Goal: Information Seeking & Learning: Learn about a topic

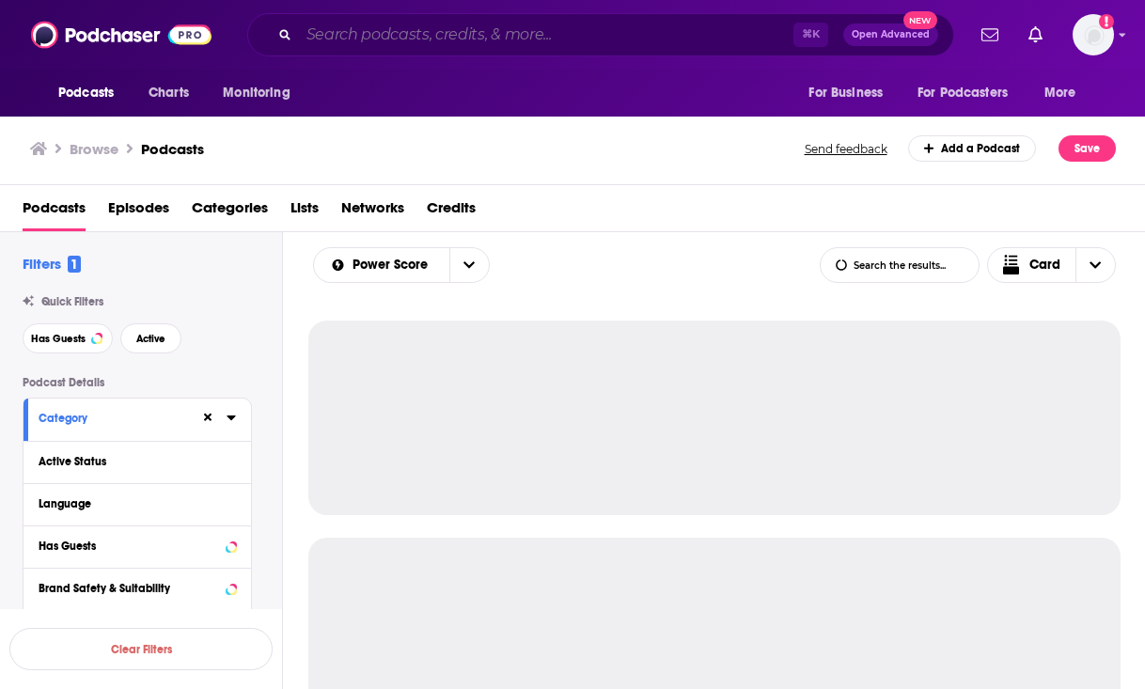
click at [561, 32] on input "Search podcasts, credits, & more..." at bounding box center [546, 35] width 494 height 30
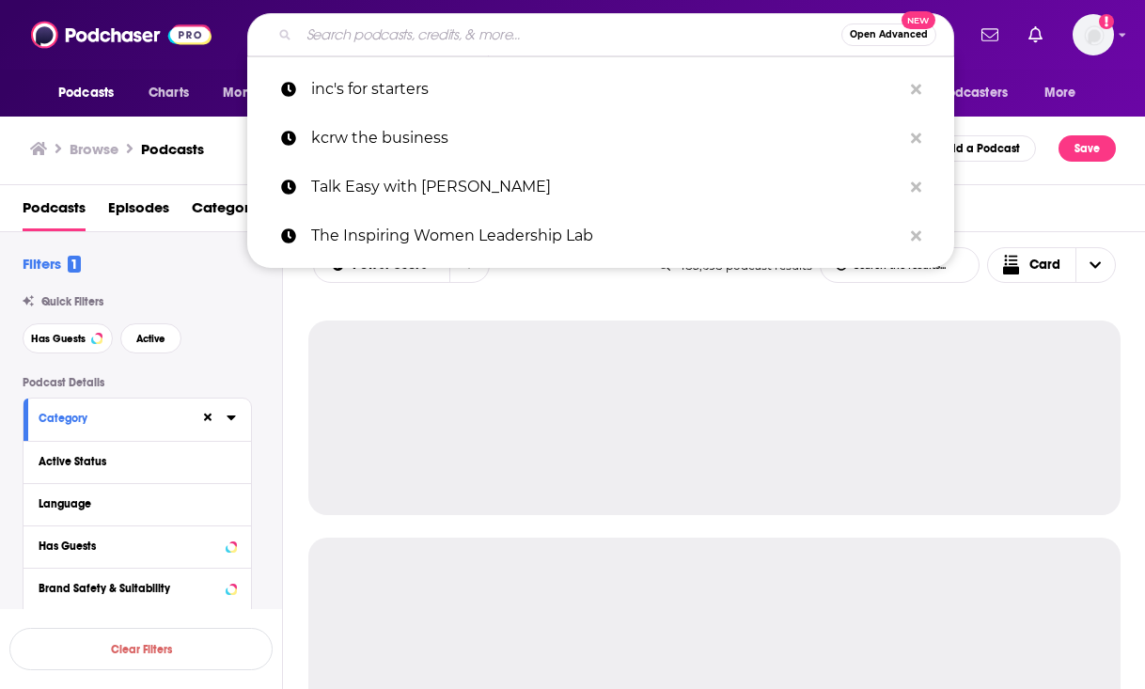
paste input "KCRW The Business"
type input "KCRW The Business"
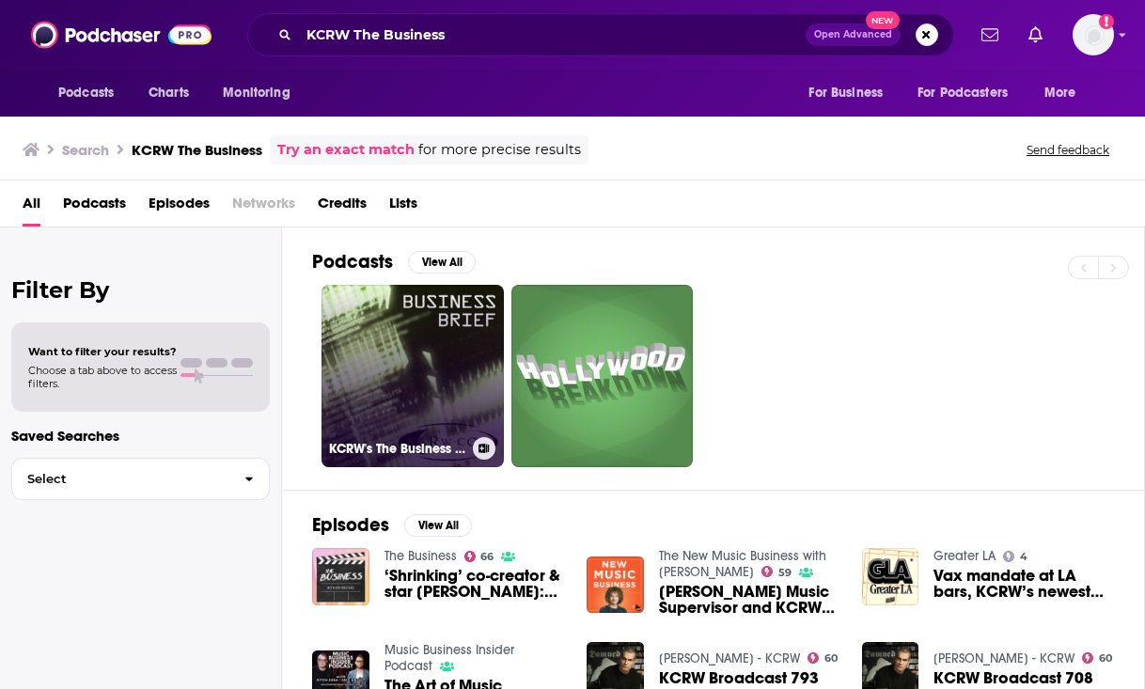
click at [405, 386] on link "KCRW's The Business Brief" at bounding box center [412, 376] width 182 height 182
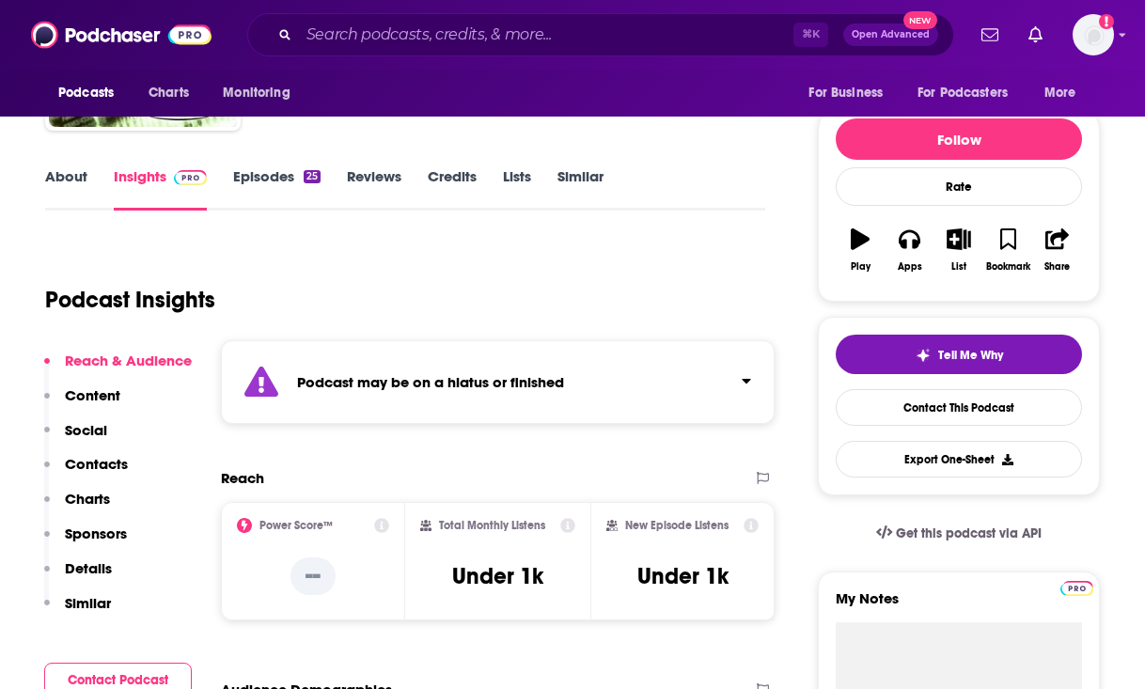
scroll to position [194, 0]
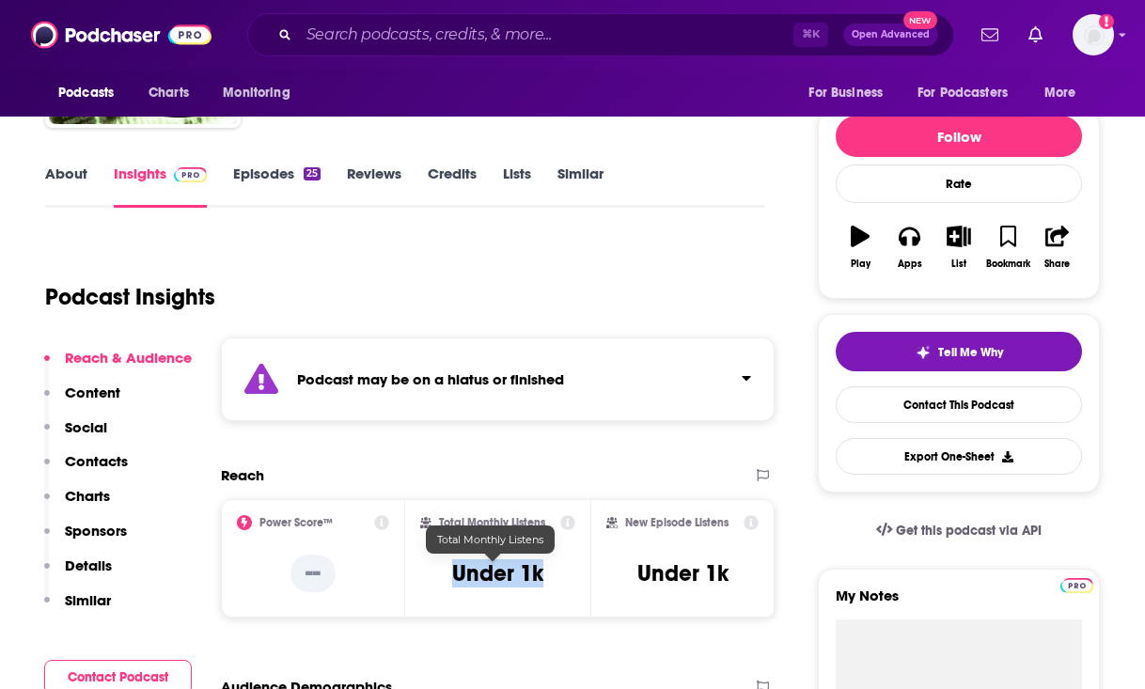
drag, startPoint x: 547, startPoint y: 575, endPoint x: 449, endPoint y: 575, distance: 97.7
click at [449, 575] on div "Total Monthly Listens Under 1k" at bounding box center [497, 558] width 154 height 86
copy h3 "Under 1k"
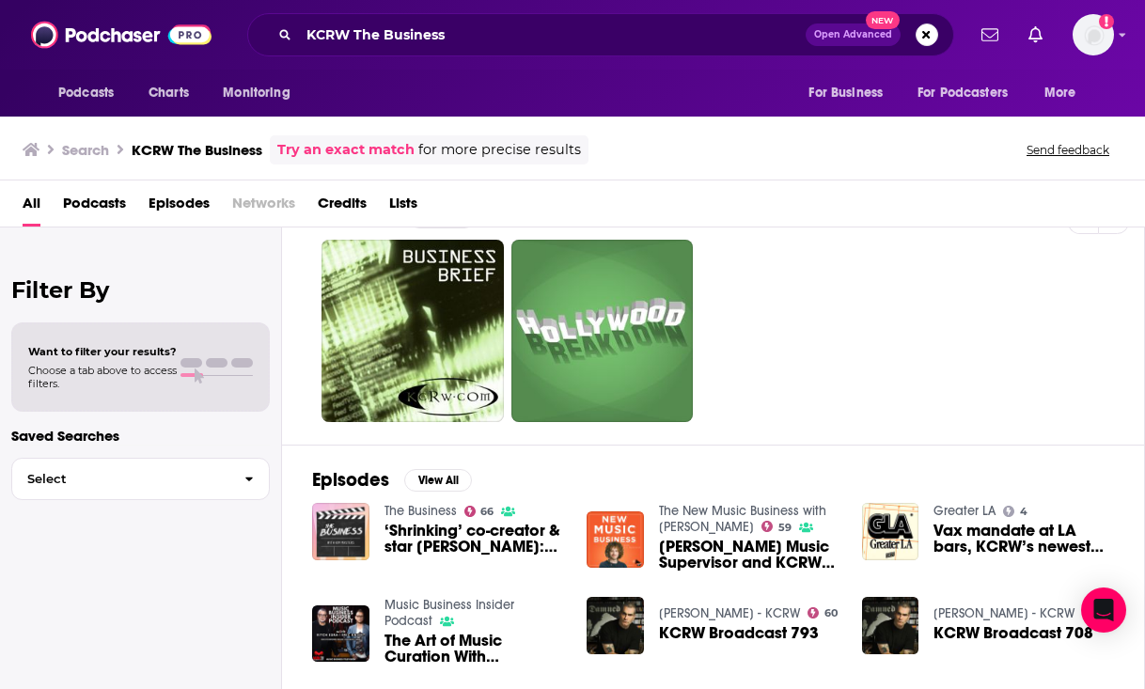
scroll to position [46, 0]
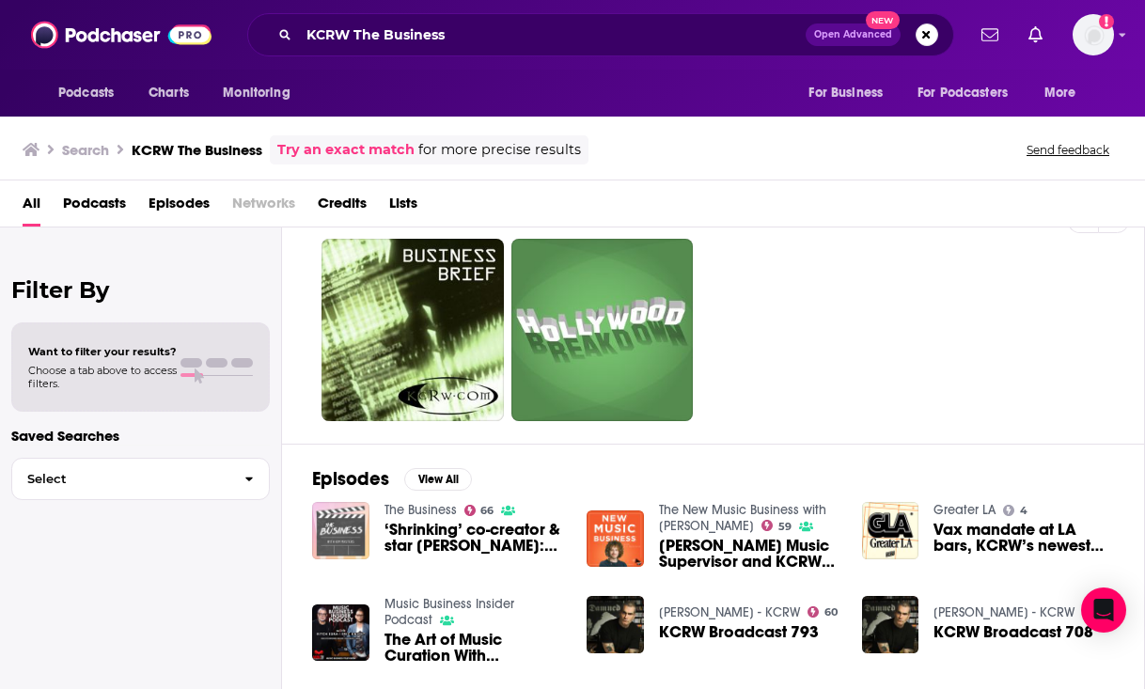
click at [331, 546] on img "‘Shrinking’ co-creator & star Jason Segel: Live From KCRW HQ" at bounding box center [340, 530] width 57 height 57
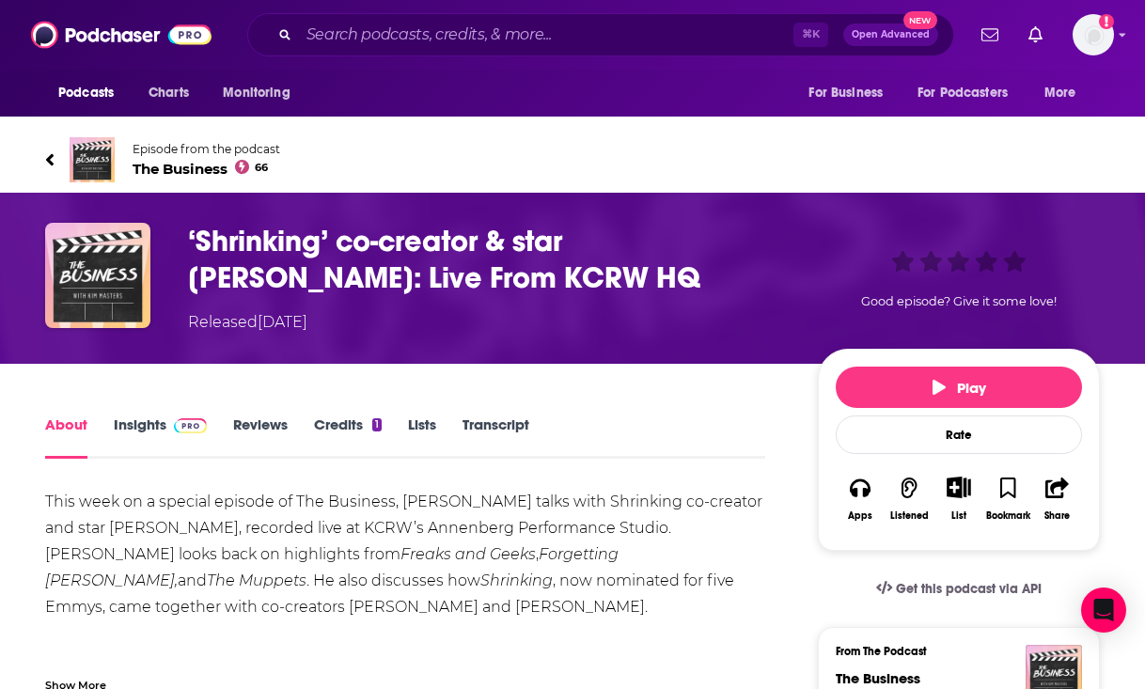
click at [166, 164] on span "The Business 66" at bounding box center [207, 169] width 148 height 18
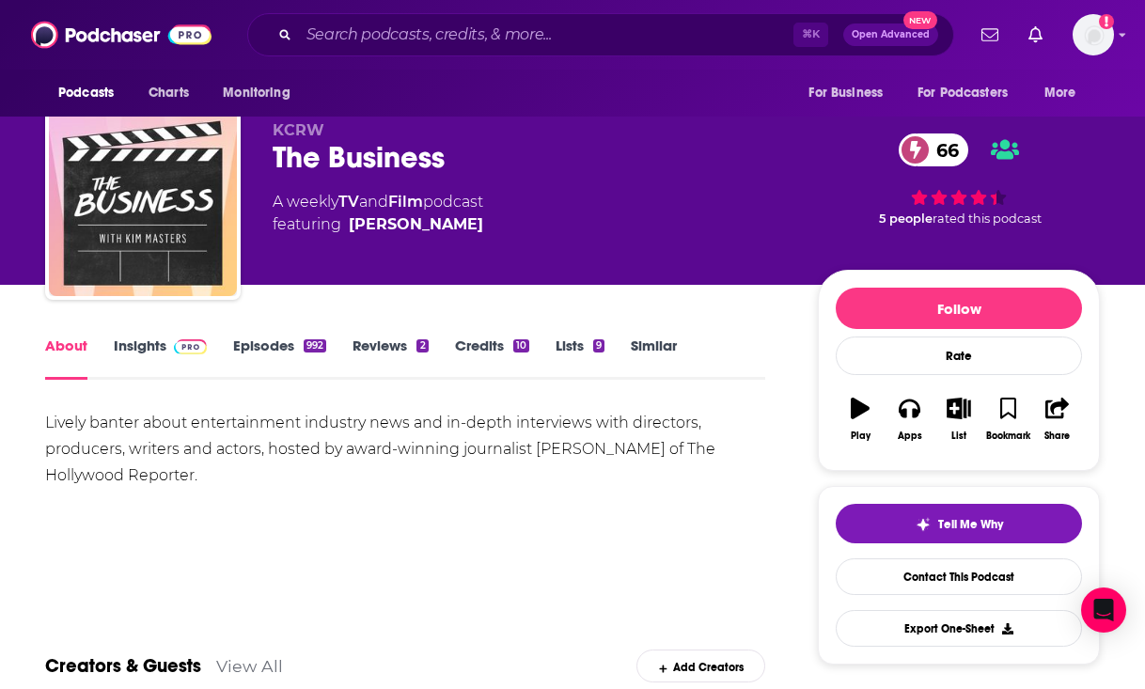
scroll to position [23, 0]
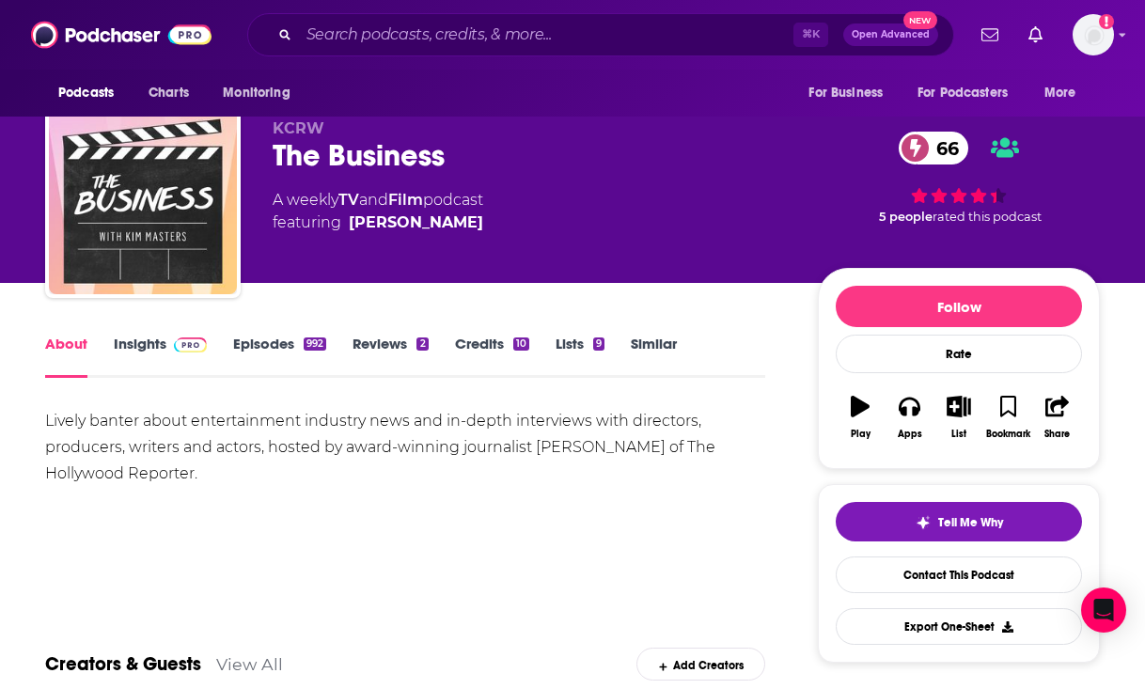
click at [133, 344] on link "Insights" at bounding box center [160, 356] width 93 height 43
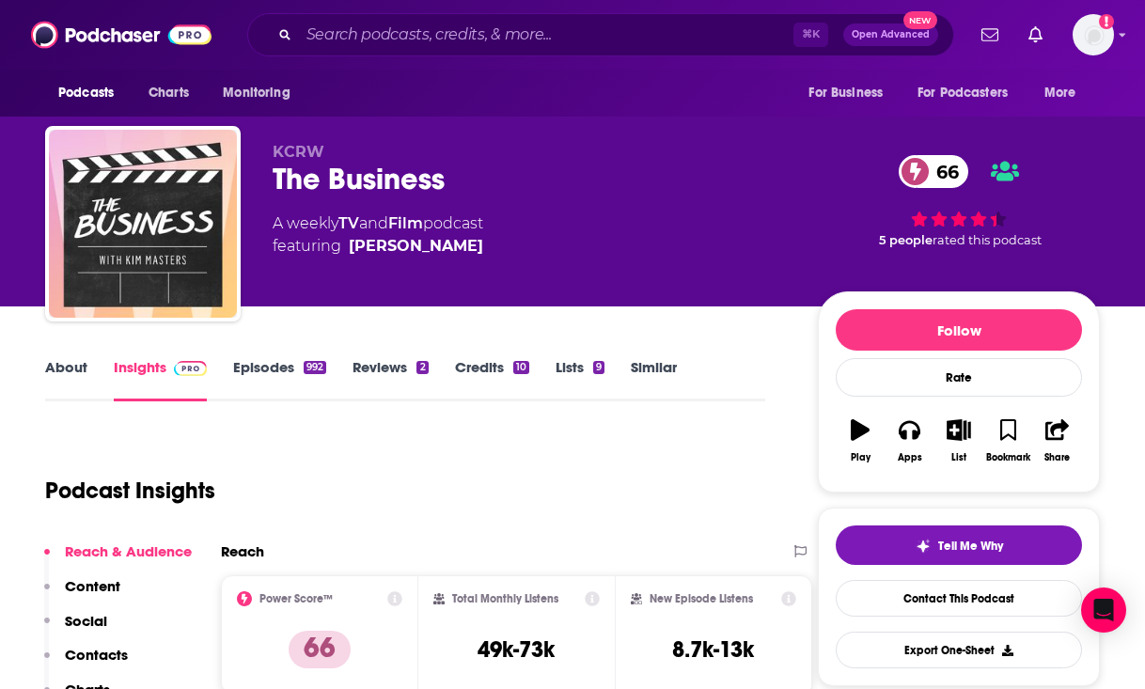
scroll to position [95, 0]
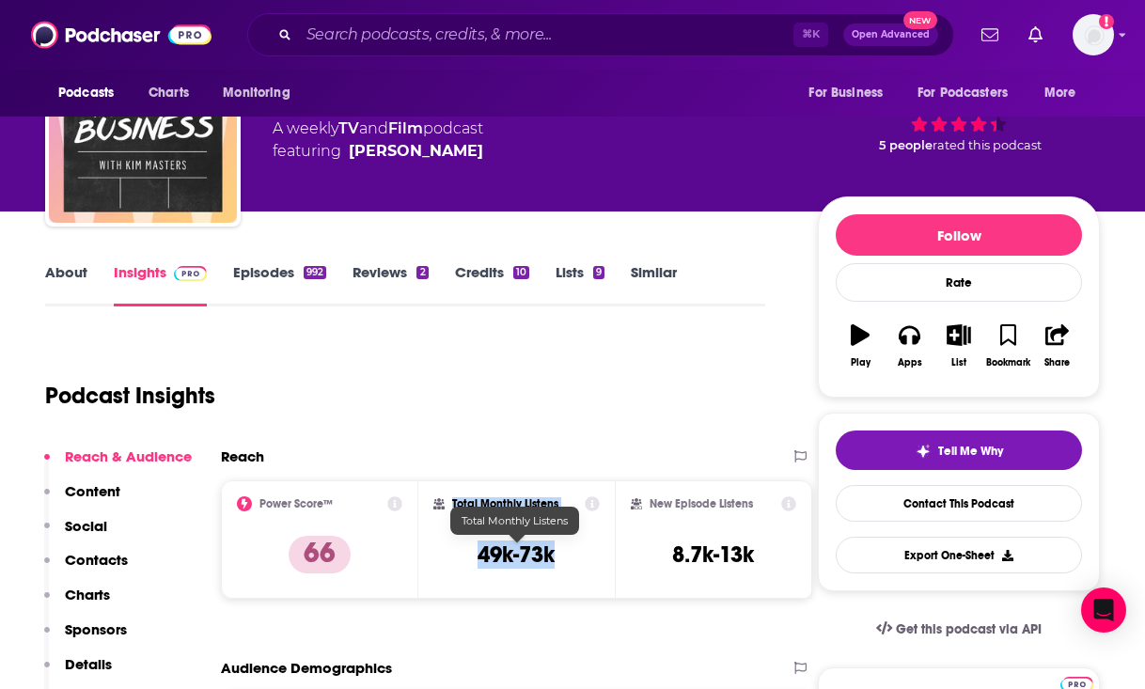
drag, startPoint x: 588, startPoint y: 553, endPoint x: 433, endPoint y: 553, distance: 155.1
click at [433, 553] on div "Total Monthly Listens 49k-73k" at bounding box center [516, 539] width 167 height 86
click at [566, 553] on div "Total Monthly Listens 49k-73k" at bounding box center [516, 539] width 167 height 86
drag, startPoint x: 565, startPoint y: 553, endPoint x: 483, endPoint y: 553, distance: 81.8
click at [483, 555] on div "Total Monthly Listens 49k-73k" at bounding box center [516, 539] width 167 height 86
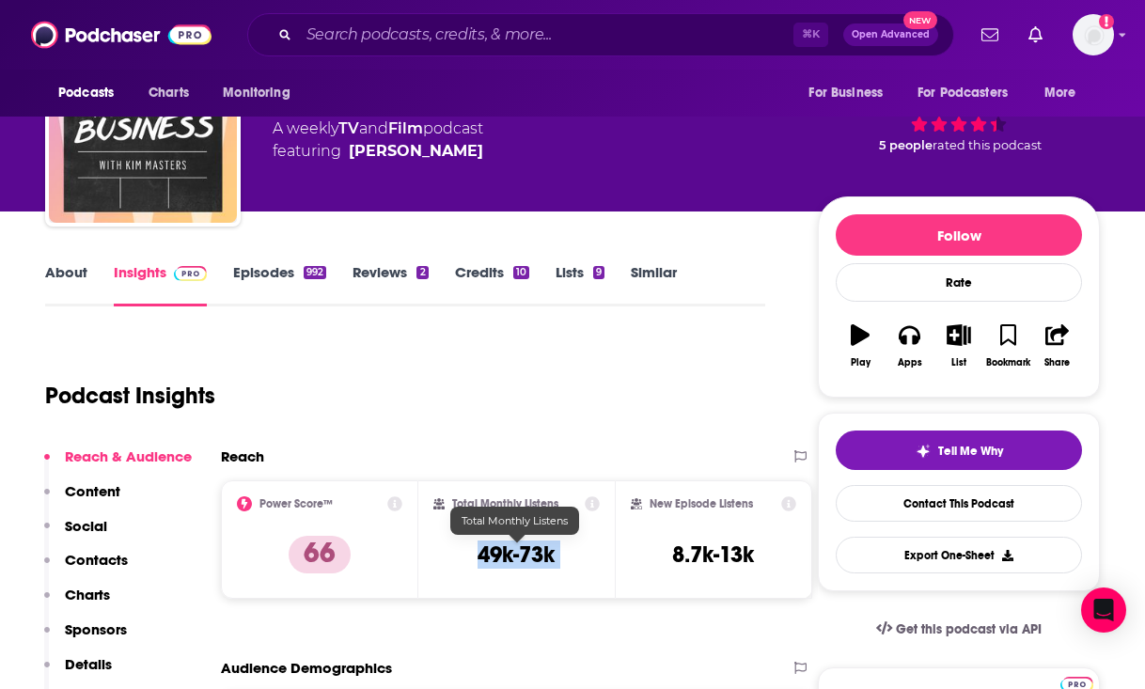
copy div "49k-73k"
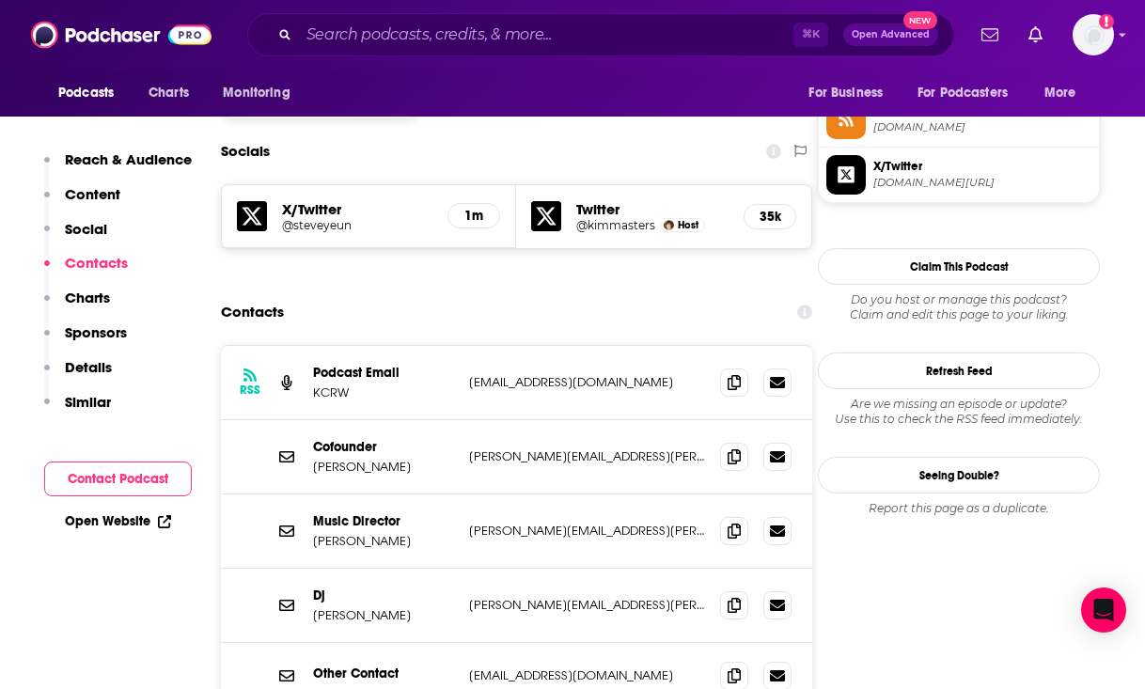
scroll to position [1557, 0]
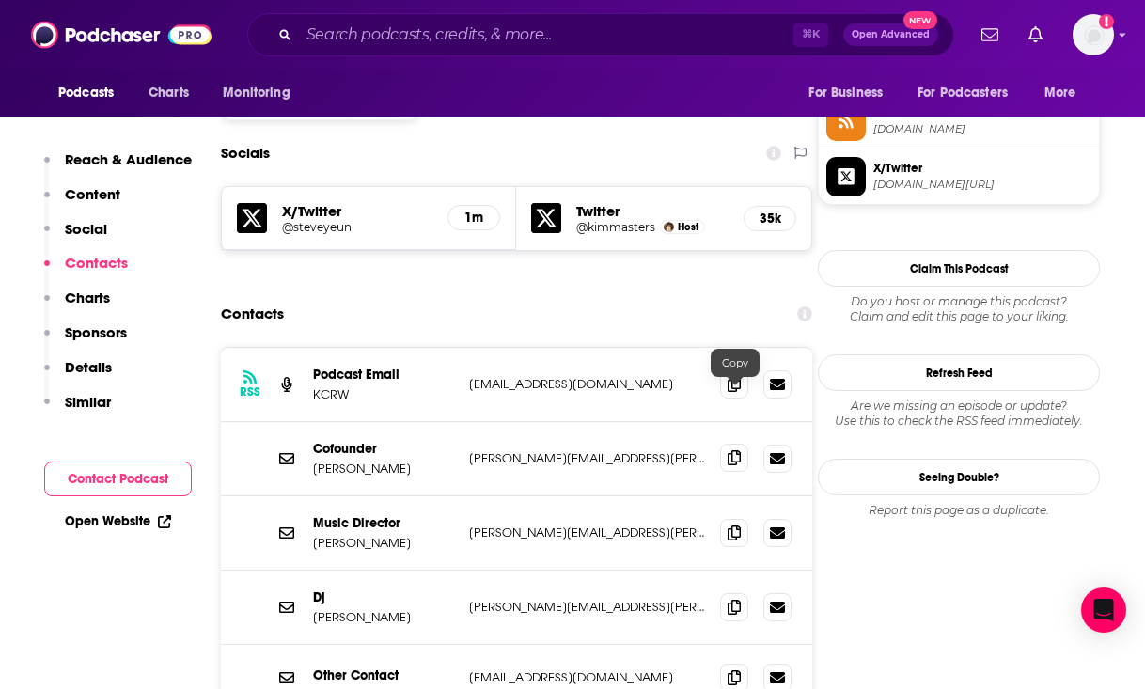
click at [730, 450] on icon at bounding box center [733, 457] width 13 height 15
